Goal: Task Accomplishment & Management: Manage account settings

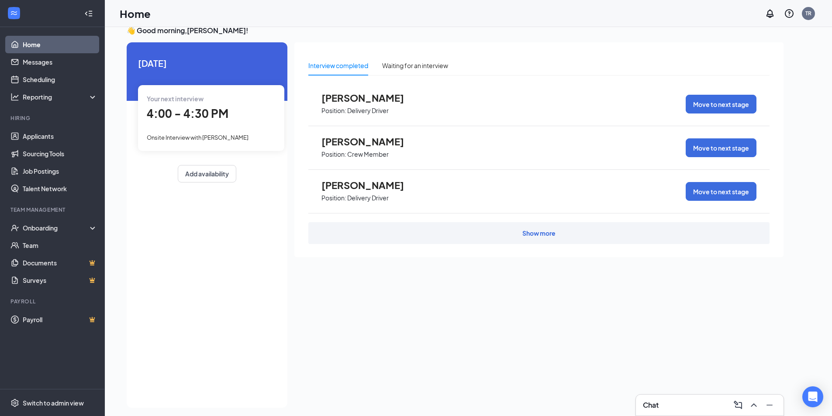
scroll to position [18, 0]
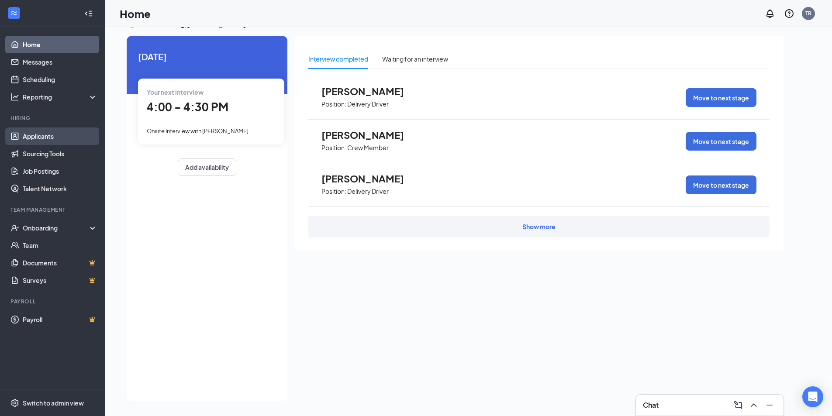
click at [75, 137] on link "Applicants" at bounding box center [60, 136] width 75 height 17
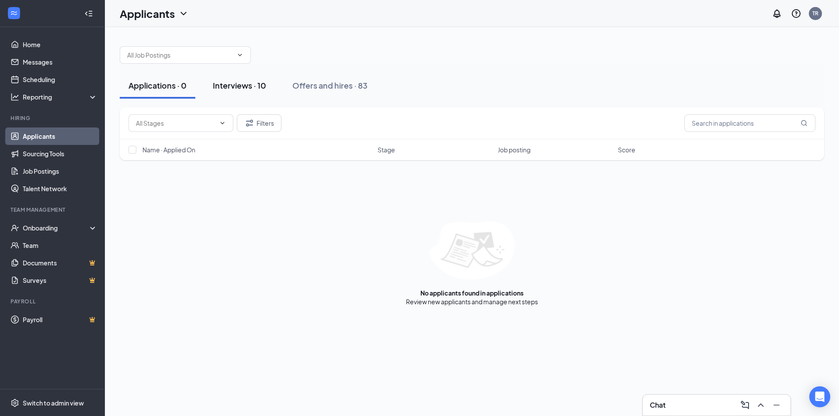
click at [271, 87] on button "Interviews · 10" at bounding box center [239, 86] width 71 height 26
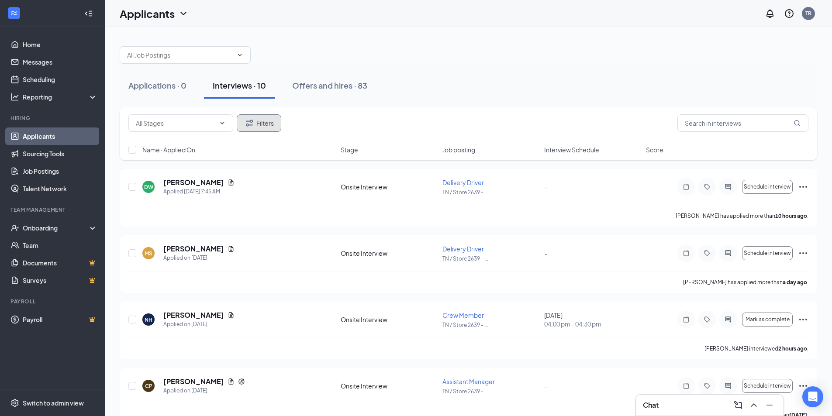
click at [256, 116] on button "Filters" at bounding box center [259, 122] width 45 height 17
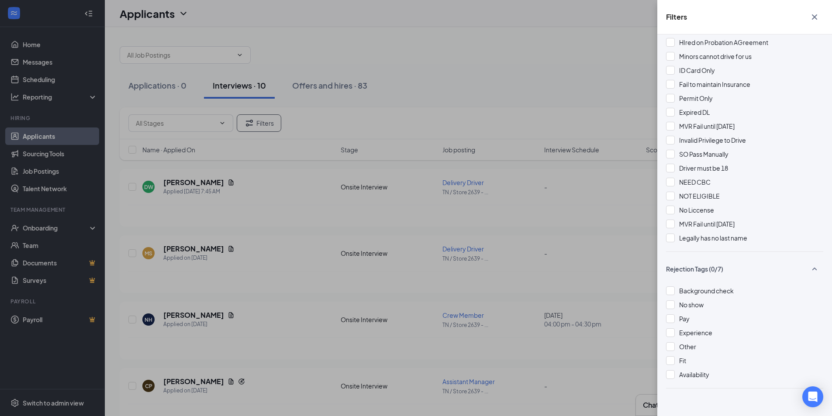
scroll to position [939, 0]
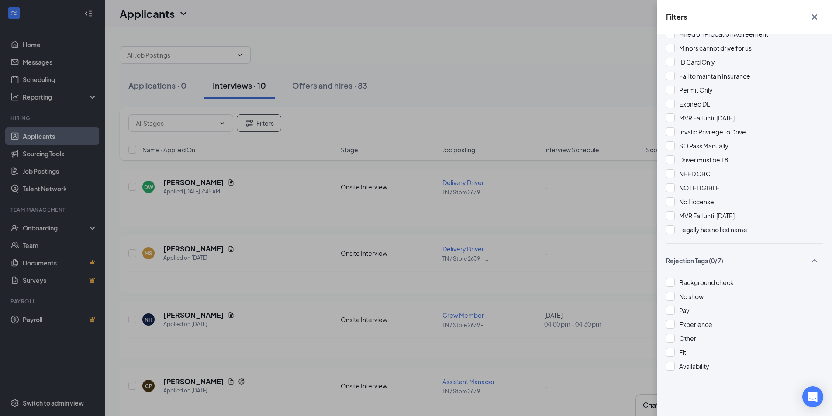
click at [572, 103] on div "Filters Applicant Status (0/5) Unread message Hasn't messaged back Stuck in sta…" at bounding box center [416, 208] width 832 height 416
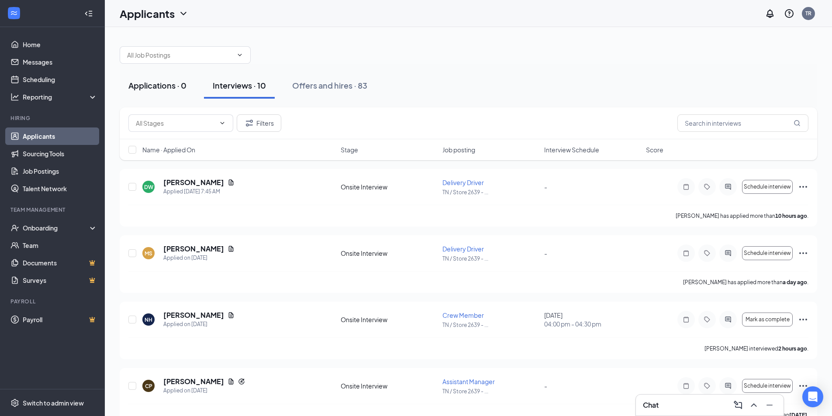
click at [160, 90] on div "Applications · 0" at bounding box center [157, 85] width 58 height 11
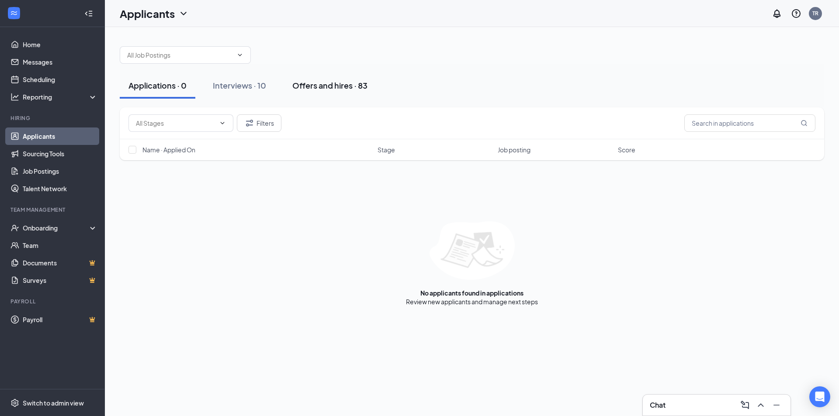
click at [315, 83] on div "Offers and hires · 83" at bounding box center [329, 85] width 75 height 11
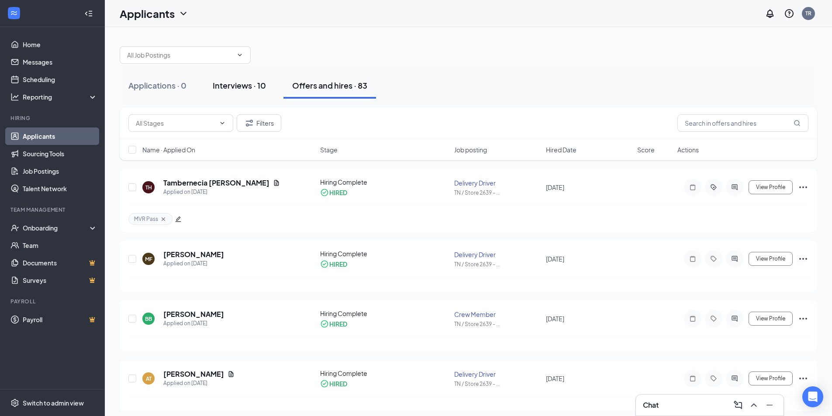
click at [255, 88] on div "Interviews · 10" at bounding box center [239, 85] width 53 height 11
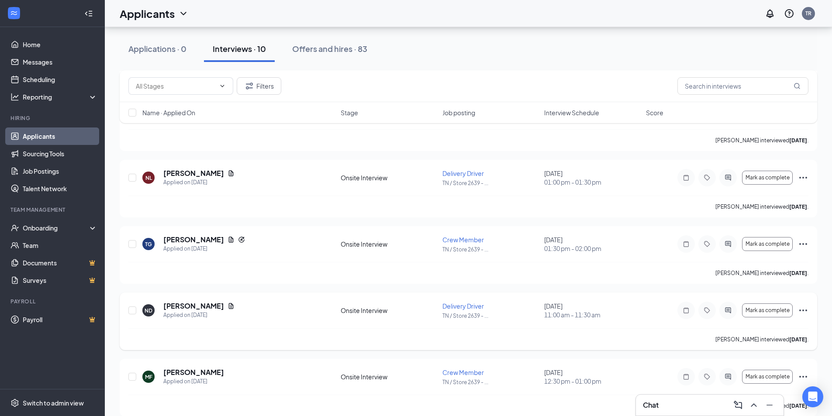
scroll to position [419, 0]
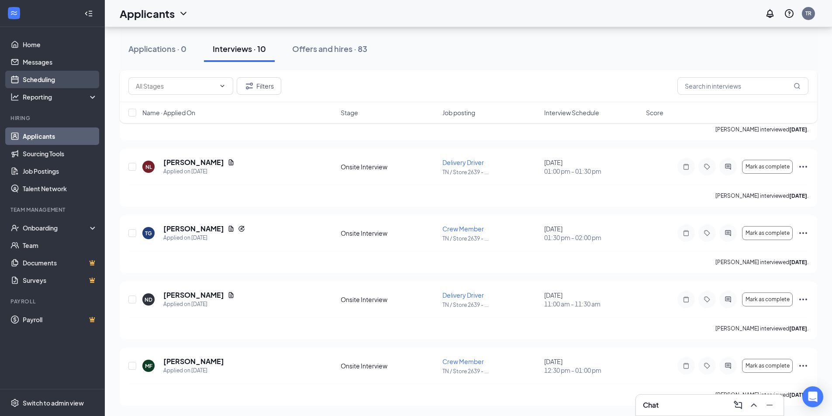
click at [29, 77] on link "Scheduling" at bounding box center [60, 79] width 75 height 17
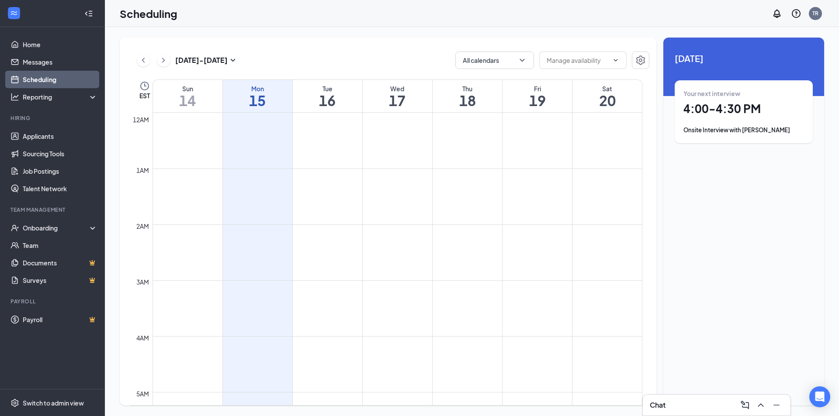
scroll to position [430, 0]
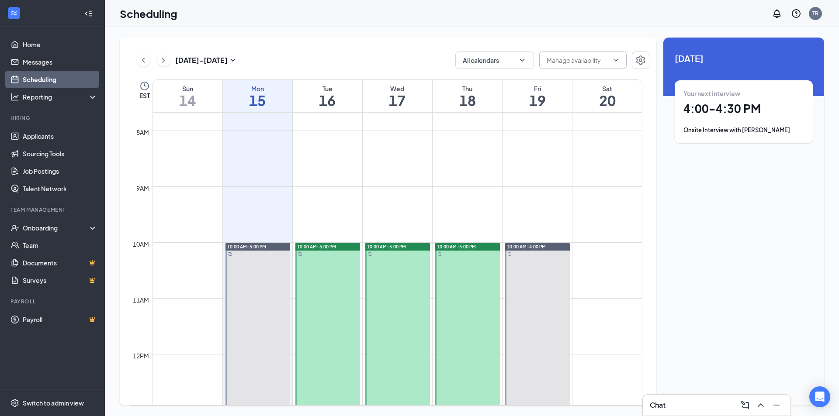
click at [583, 64] on input "text" at bounding box center [578, 60] width 62 height 10
click at [580, 80] on div "Delete all availability" at bounding box center [582, 77] width 57 height 10
type input "Delete all availability"
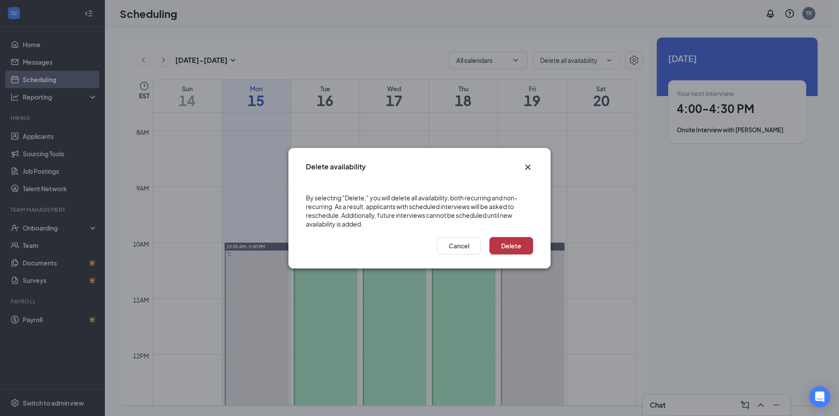
click at [505, 246] on button "Delete" at bounding box center [511, 245] width 44 height 17
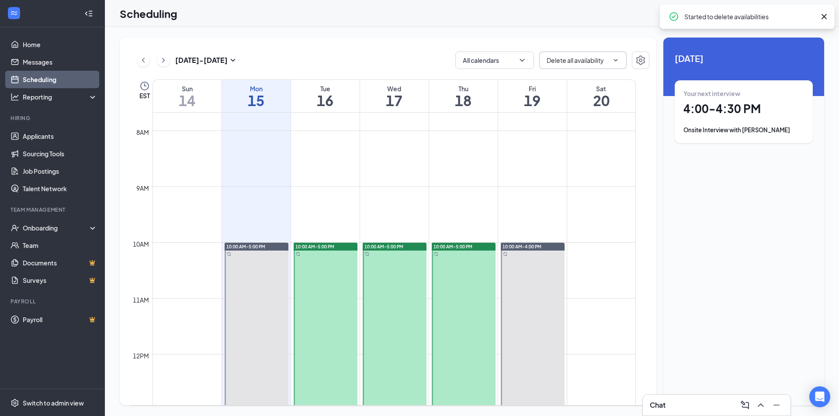
click at [570, 62] on input "Delete all availability" at bounding box center [578, 60] width 62 height 10
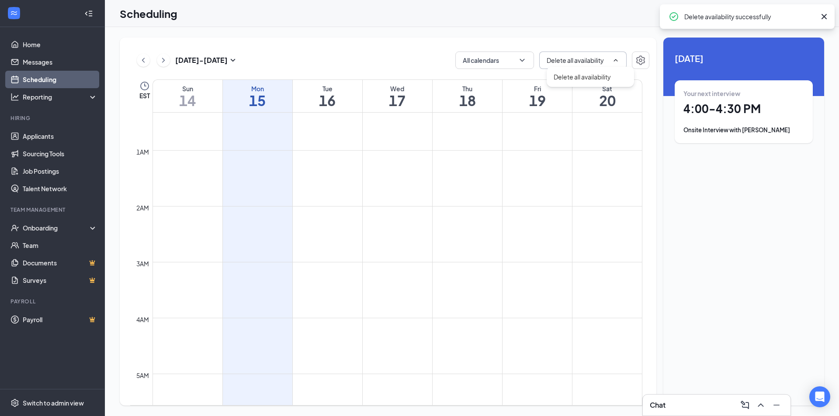
scroll to position [0, 0]
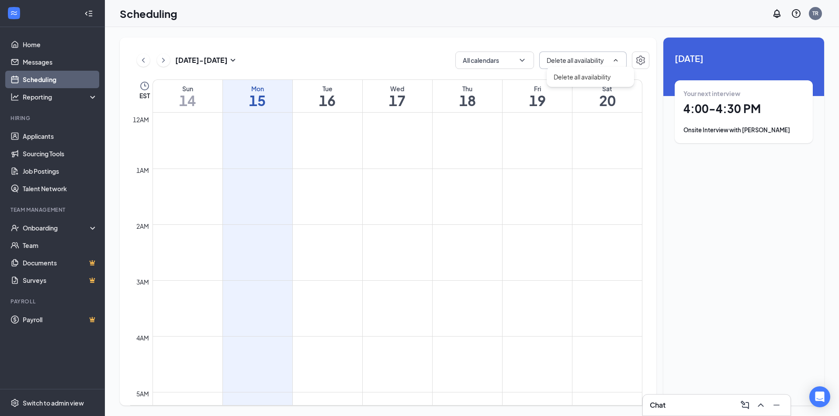
click at [496, 51] on div "[DATE] - [DATE] All calendars Delete all availability Delete all availability E…" at bounding box center [388, 222] width 537 height 368
click at [496, 55] on button "All calendars" at bounding box center [494, 60] width 79 height 17
click at [453, 59] on div "[DATE] - [DATE] All calendars Delete all availability Delete all availability" at bounding box center [389, 60] width 519 height 17
click at [633, 61] on button "button" at bounding box center [640, 60] width 17 height 17
